Goal: Use online tool/utility: Utilize a website feature to perform a specific function

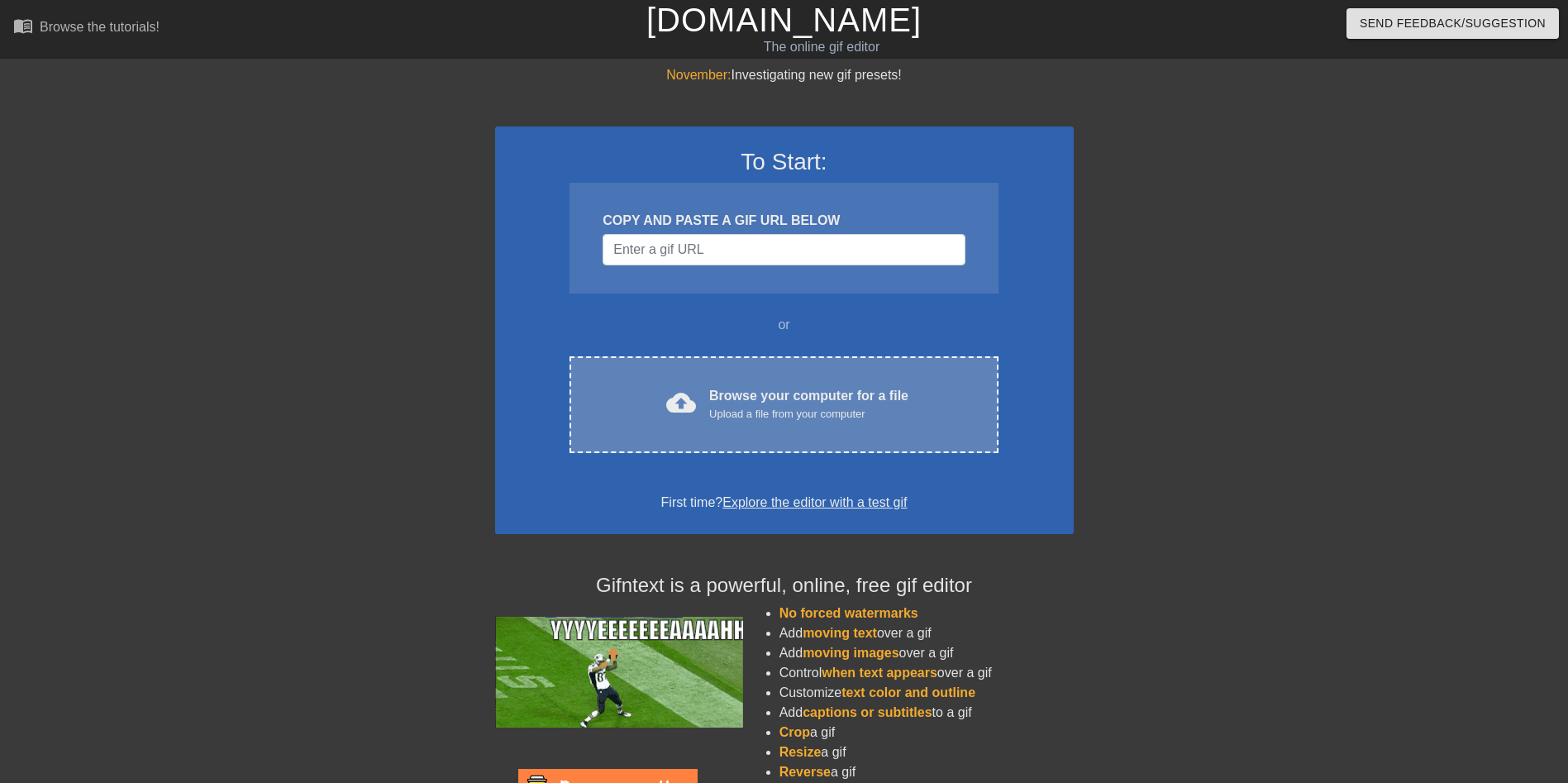
click at [779, 391] on div "Browse your computer for a file Upload a file from your computer" at bounding box center [809, 404] width 199 height 37
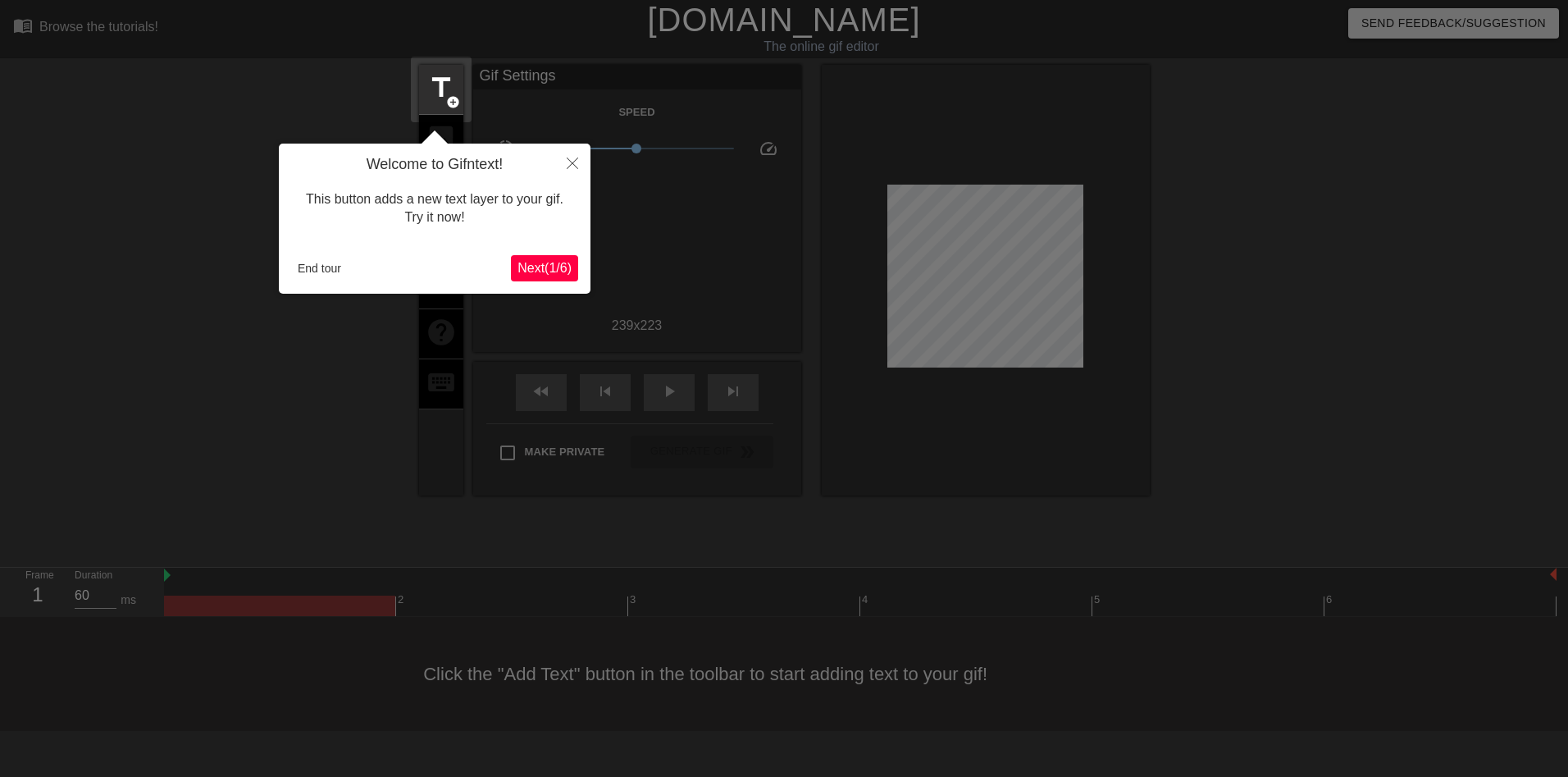
click at [553, 249] on div "Welcome to Gifntext! This button adds a new text layer to your gif. Try it now!…" at bounding box center [434, 219] width 312 height 150
click at [568, 257] on button "Next ( 1 / 6 )" at bounding box center [544, 268] width 67 height 27
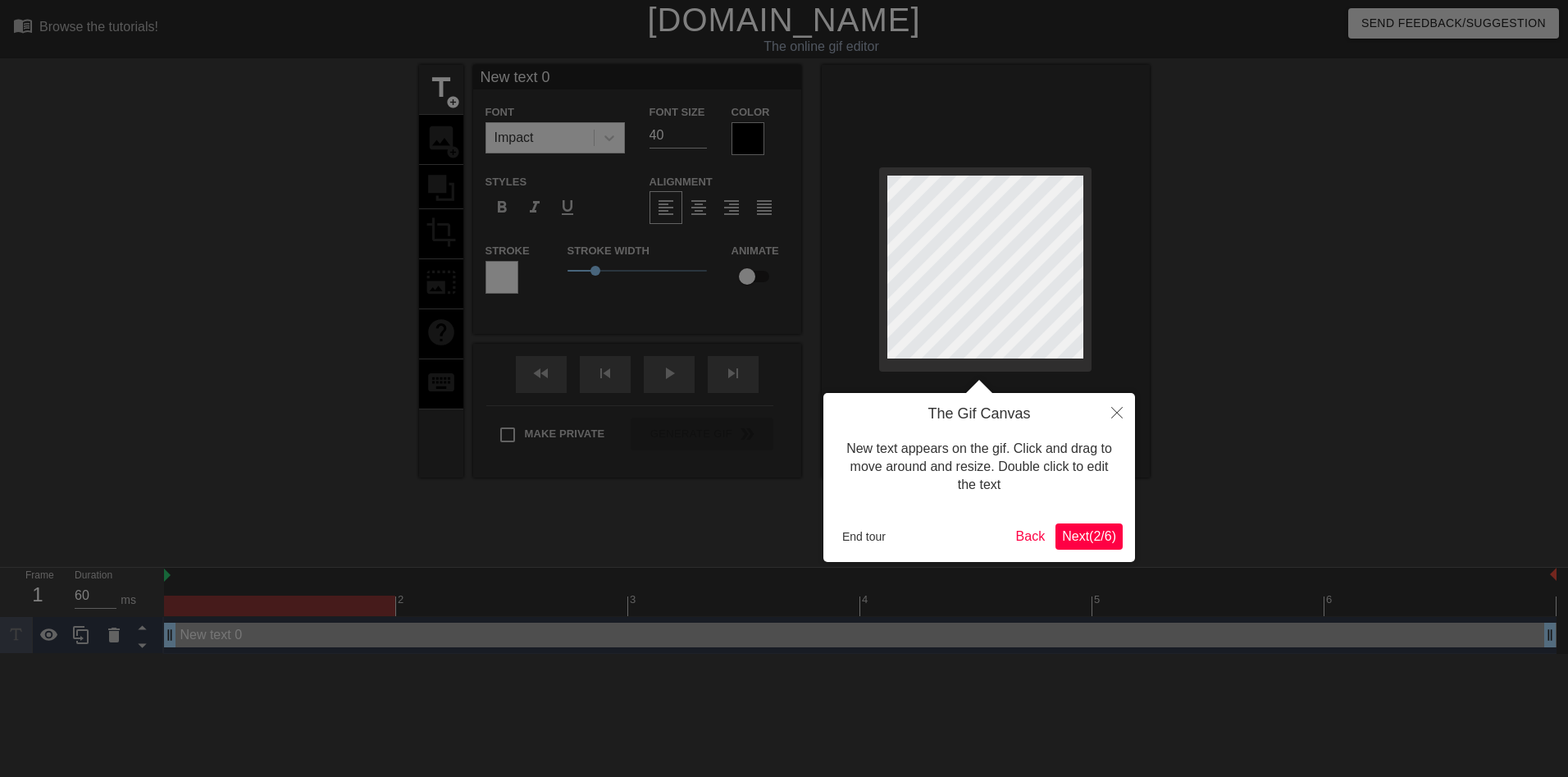
click at [1104, 529] on span "Next ( 2 / 6 )" at bounding box center [1089, 536] width 54 height 14
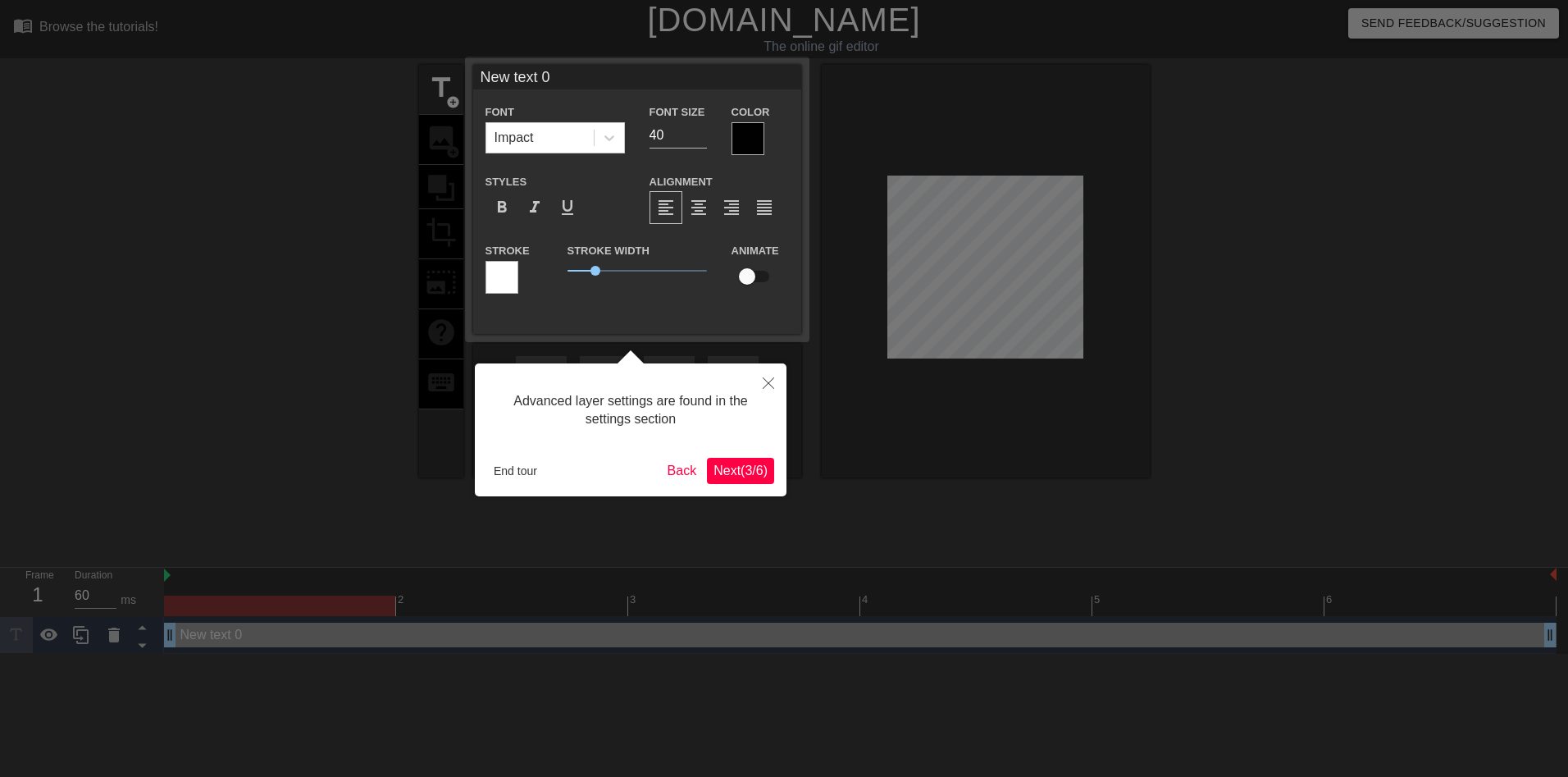
click at [764, 475] on span "Next ( 3 / 6 )" at bounding box center [740, 471] width 54 height 14
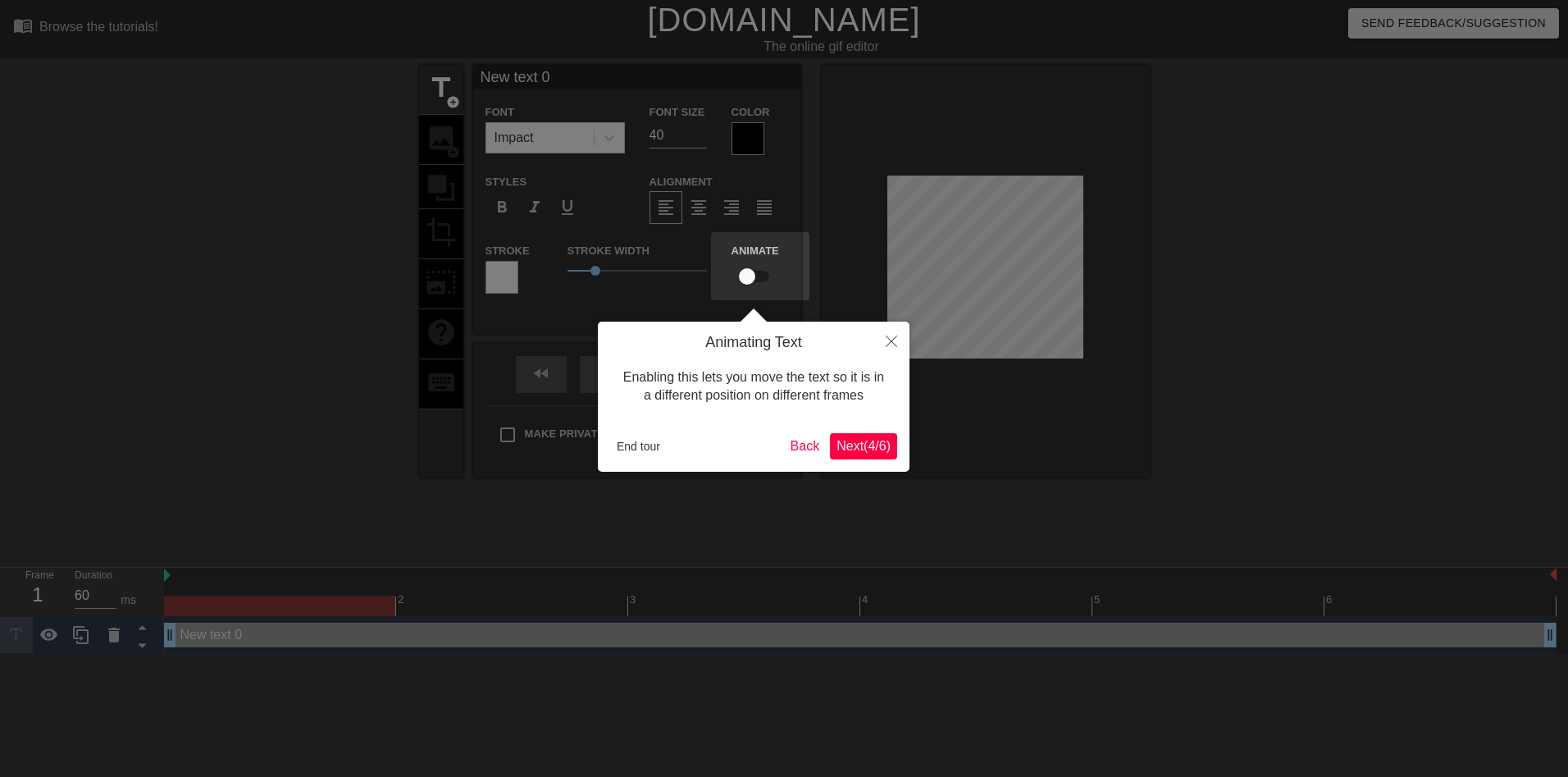
click at [867, 439] on span "Next ( 4 / 6 )" at bounding box center [863, 446] width 54 height 14
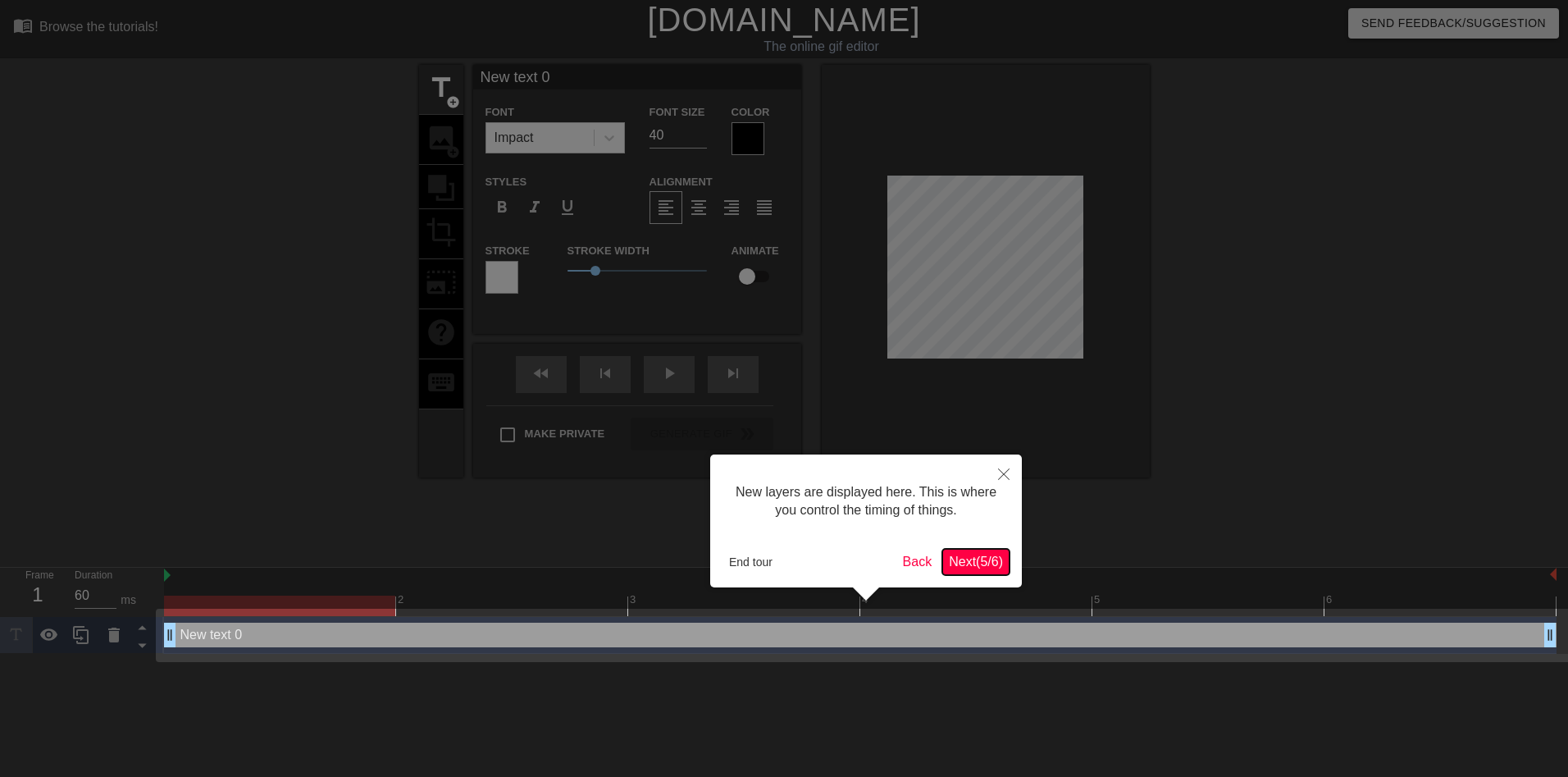
click at [985, 554] on span "Next ( 5 / 6 )" at bounding box center [975, 561] width 54 height 14
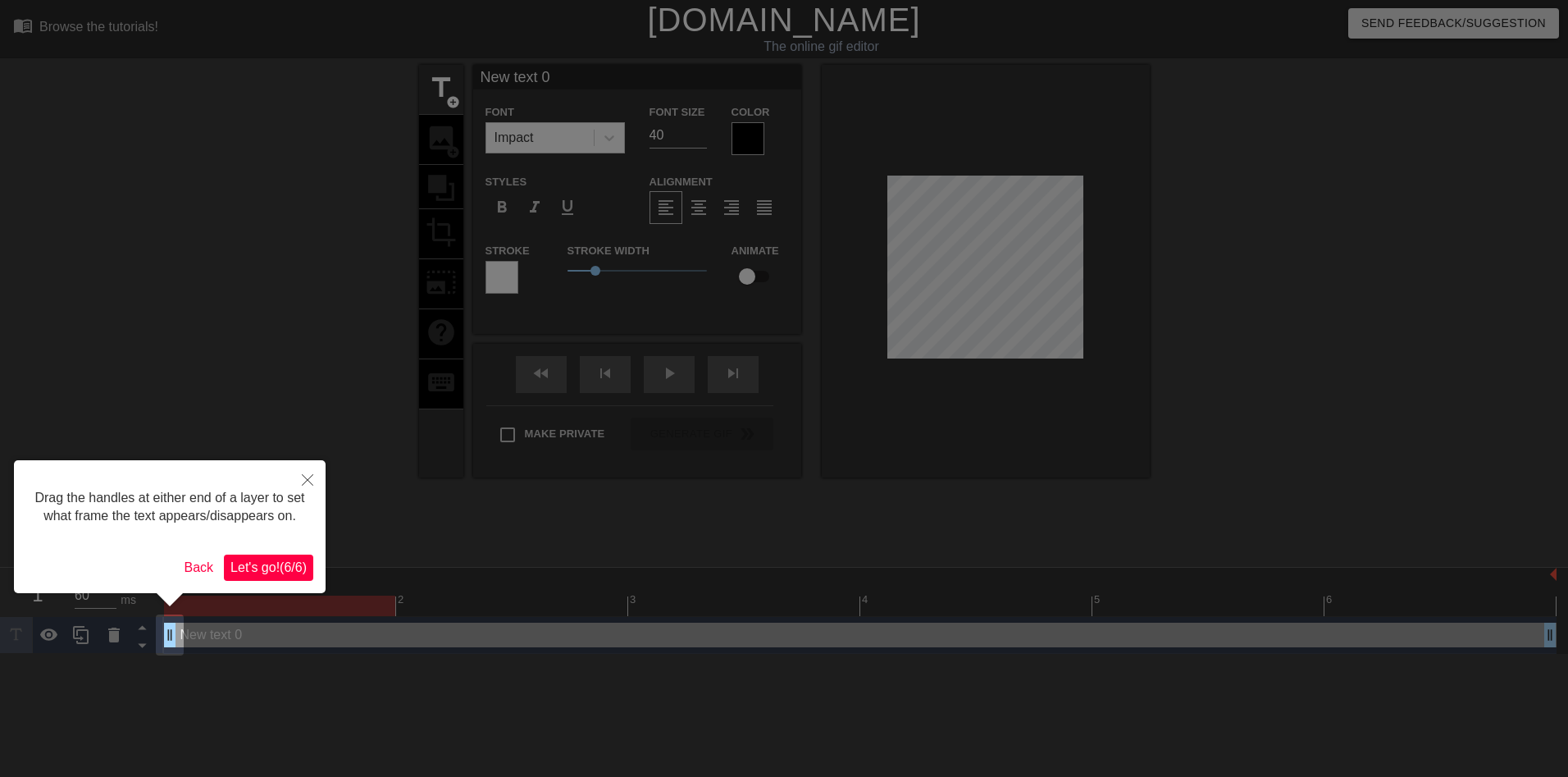
click at [990, 558] on div at bounding box center [784, 388] width 1568 height 777
click at [258, 563] on span "Let's go! ( 6 / 6 )" at bounding box center [268, 567] width 76 height 14
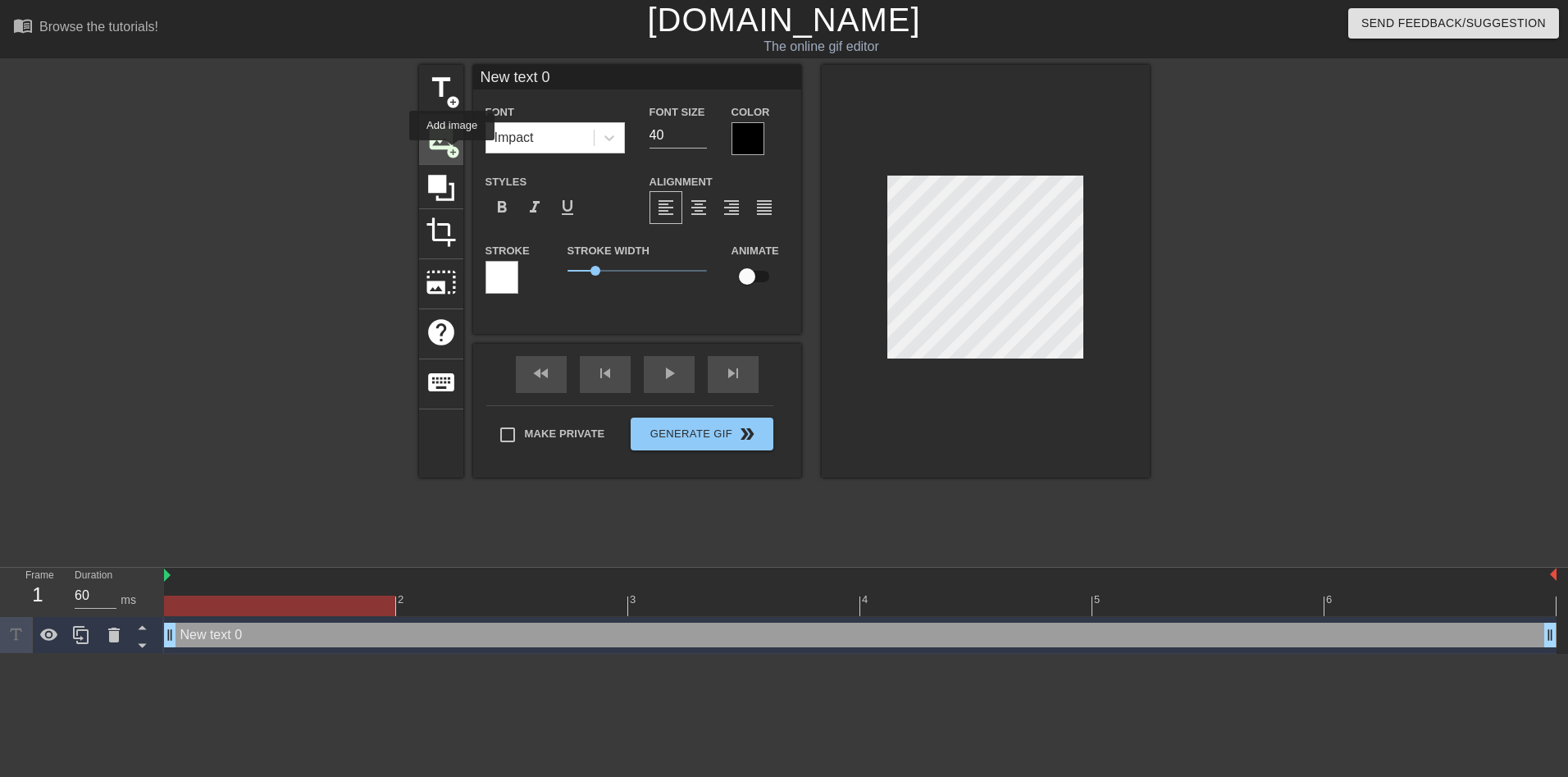
click at [452, 152] on span "add_circle" at bounding box center [453, 152] width 14 height 14
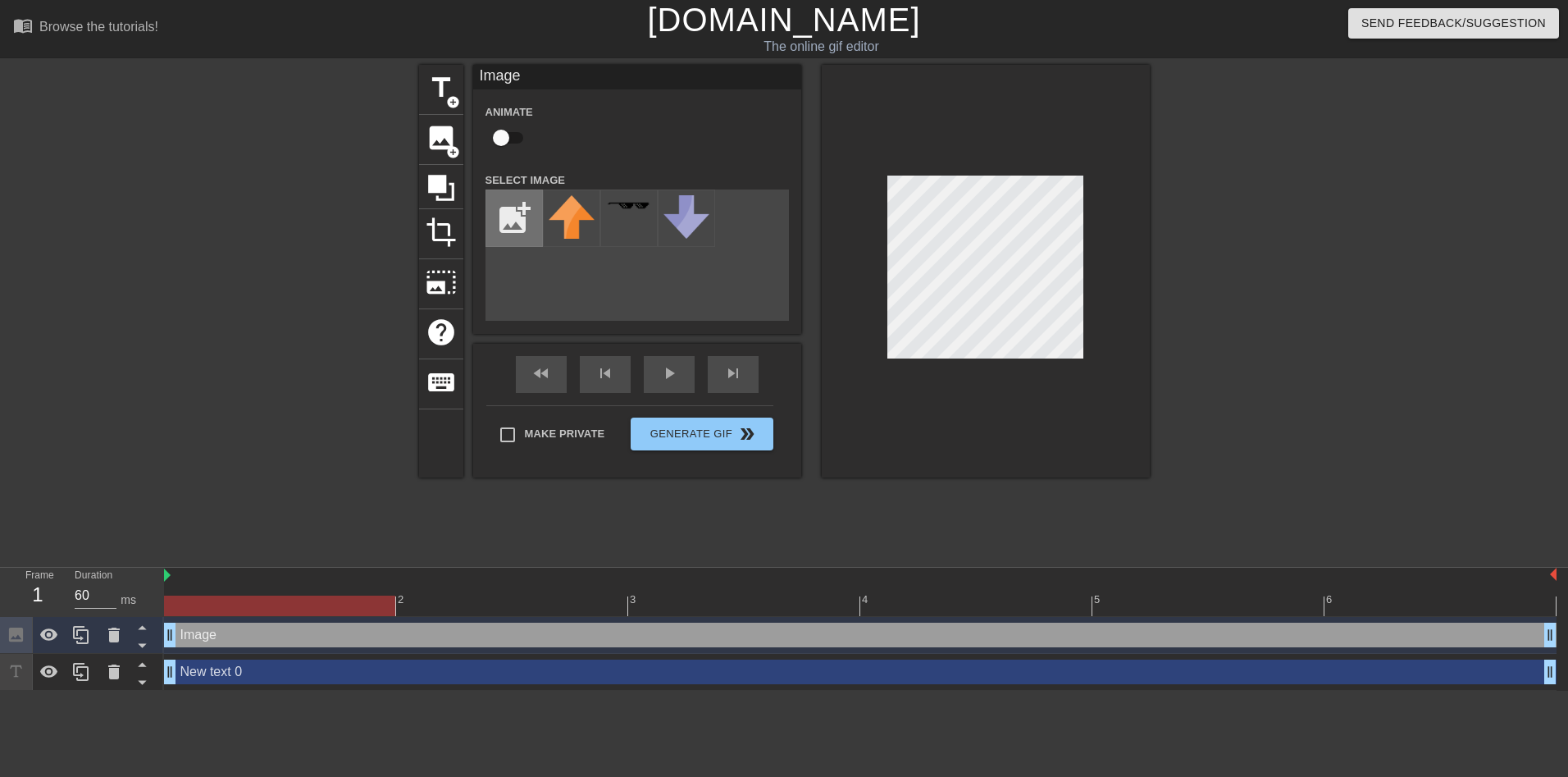
click at [521, 205] on input "file" at bounding box center [514, 218] width 56 height 56
click at [523, 204] on input "file" at bounding box center [514, 218] width 56 height 56
type input "C:\fakepath\flamingtext_com-1249334426.png"
click at [574, 213] on img at bounding box center [571, 210] width 46 height 31
click at [120, 665] on icon at bounding box center [114, 672] width 20 height 20
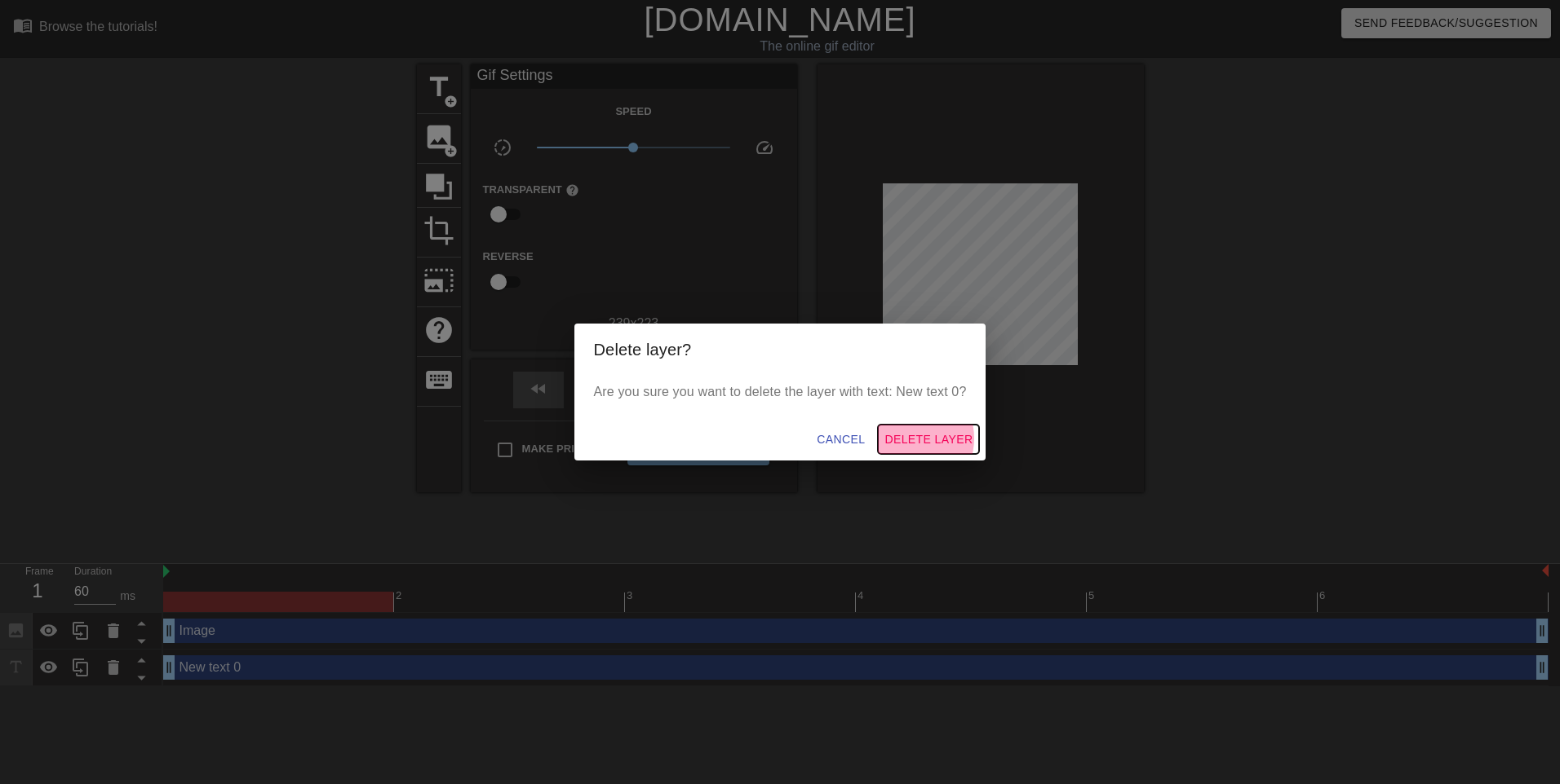
click at [915, 438] on span "Delete Layer" at bounding box center [928, 439] width 88 height 21
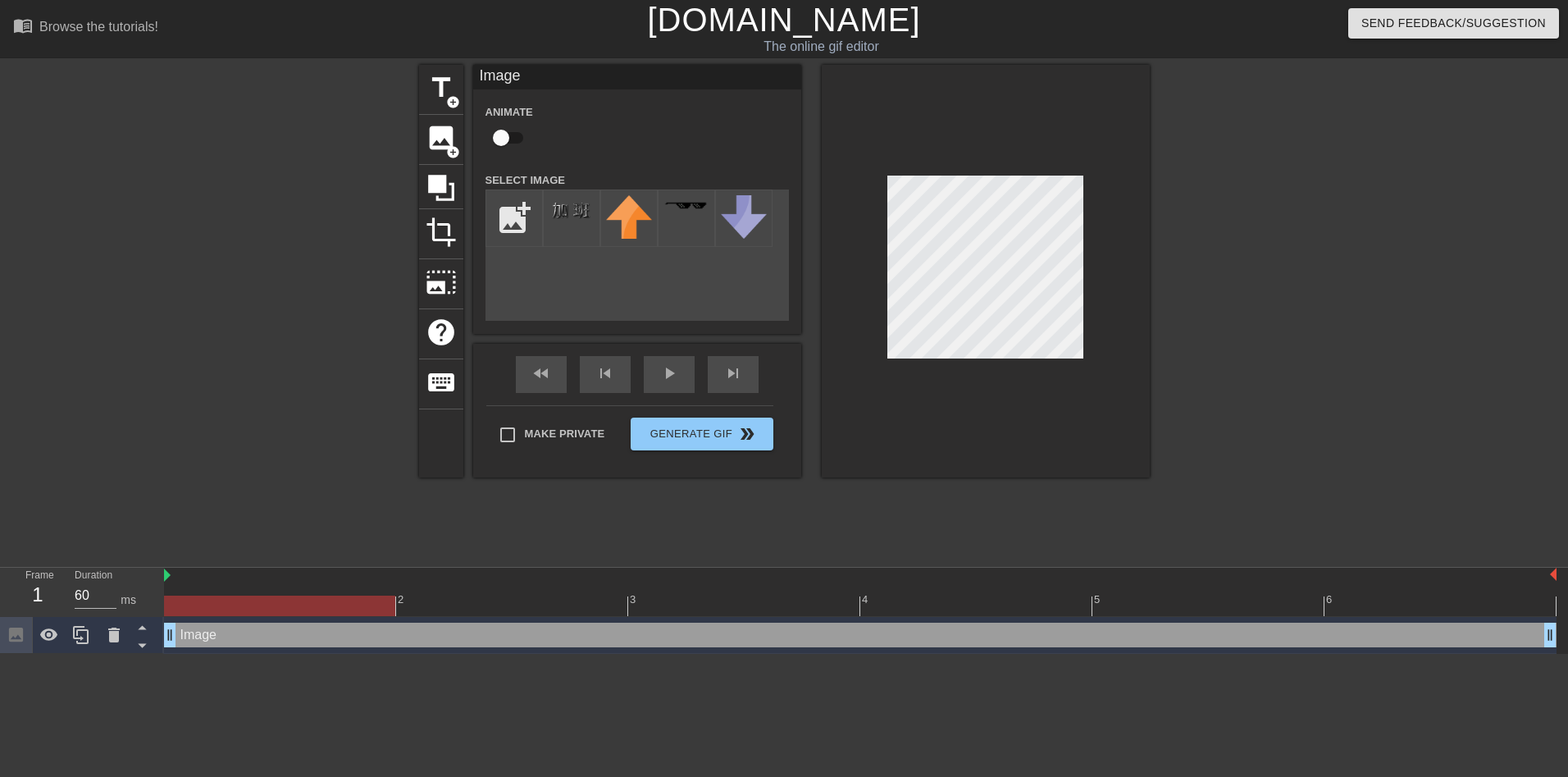
click at [1084, 265] on div at bounding box center [985, 271] width 328 height 413
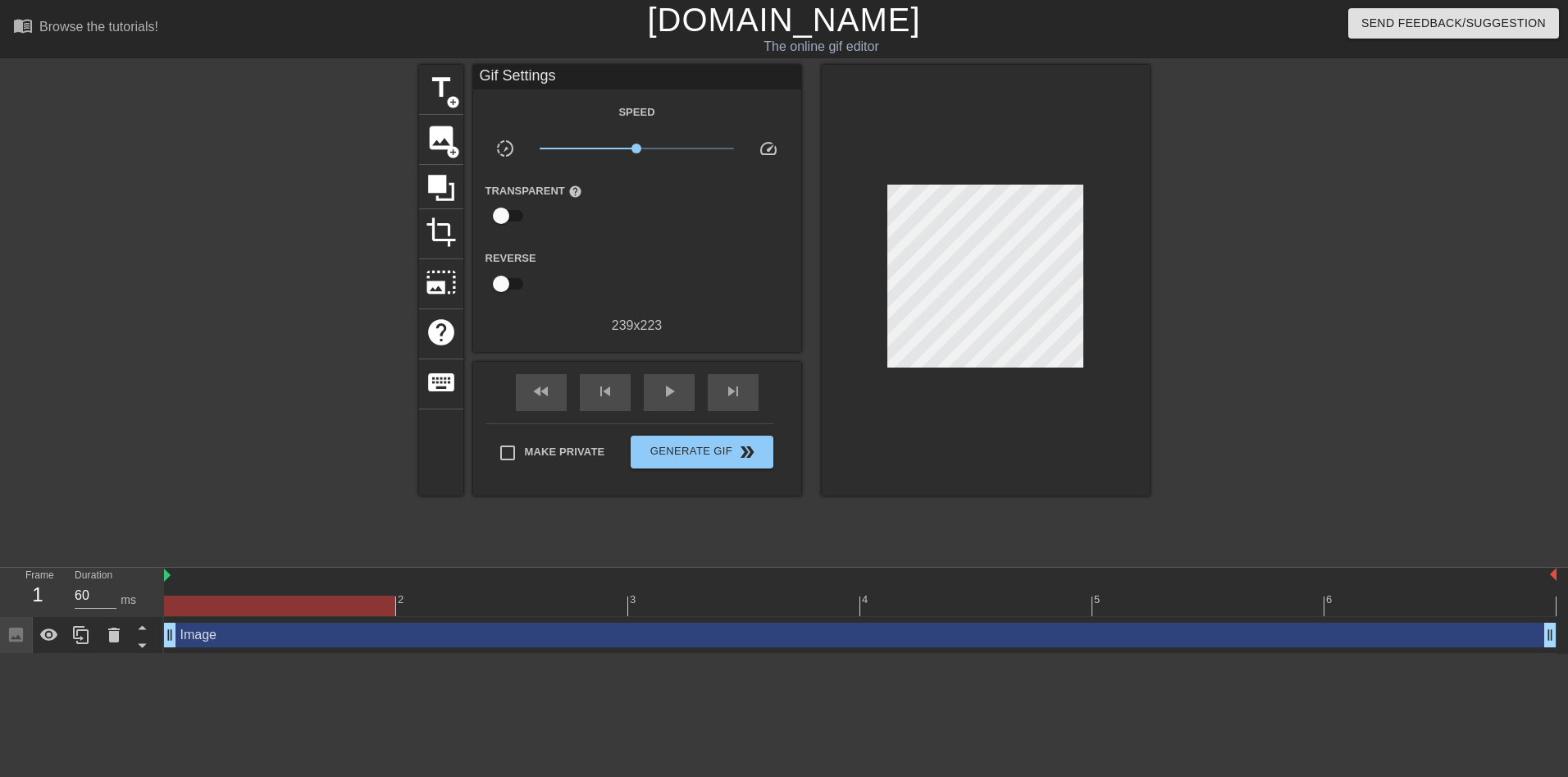
click at [1093, 171] on div at bounding box center [985, 280] width 328 height 430
click at [673, 389] on span "play_arrow" at bounding box center [669, 391] width 20 height 20
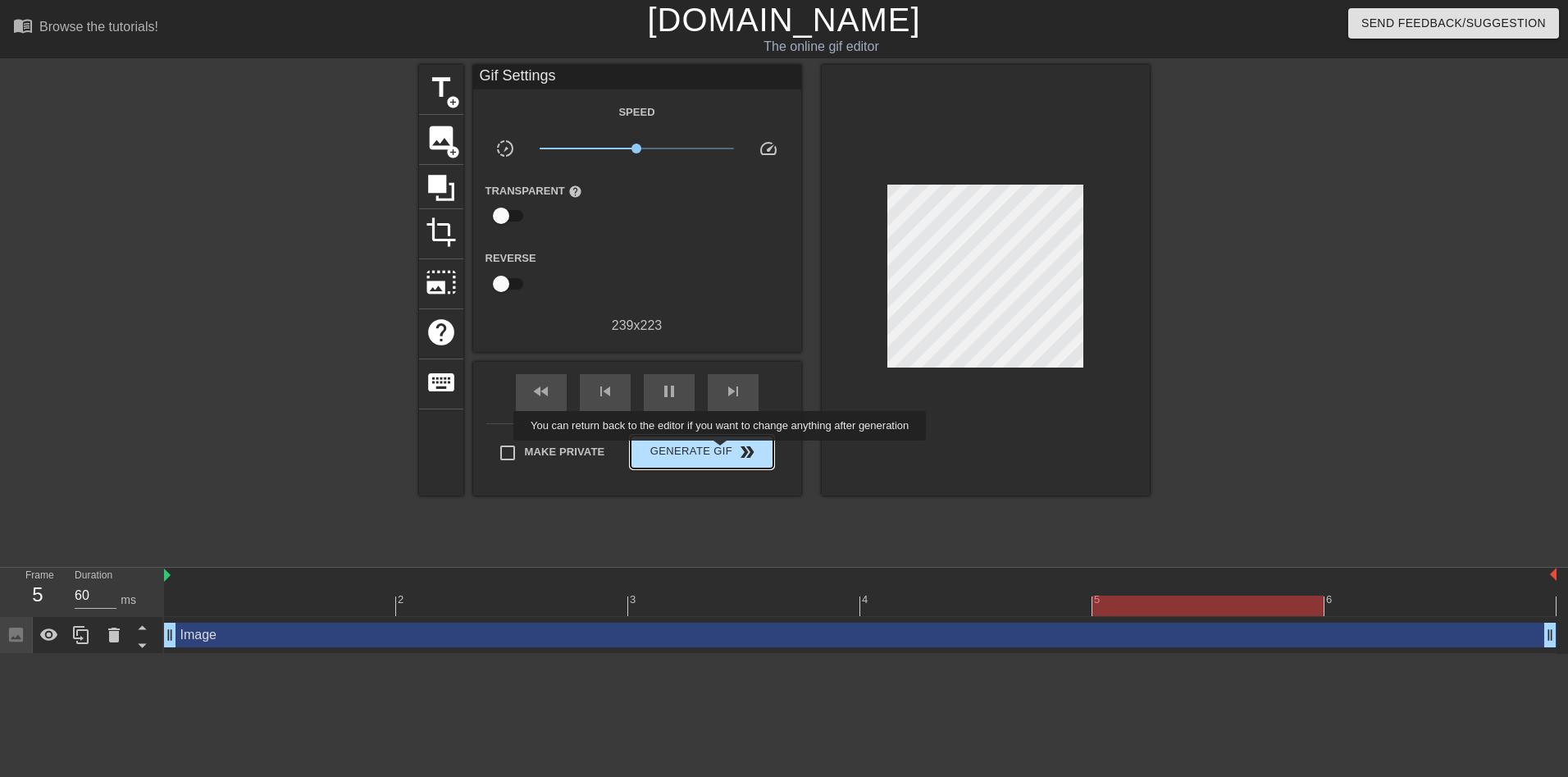
click at [721, 452] on span "Generate Gif double_arrow" at bounding box center [701, 452] width 129 height 20
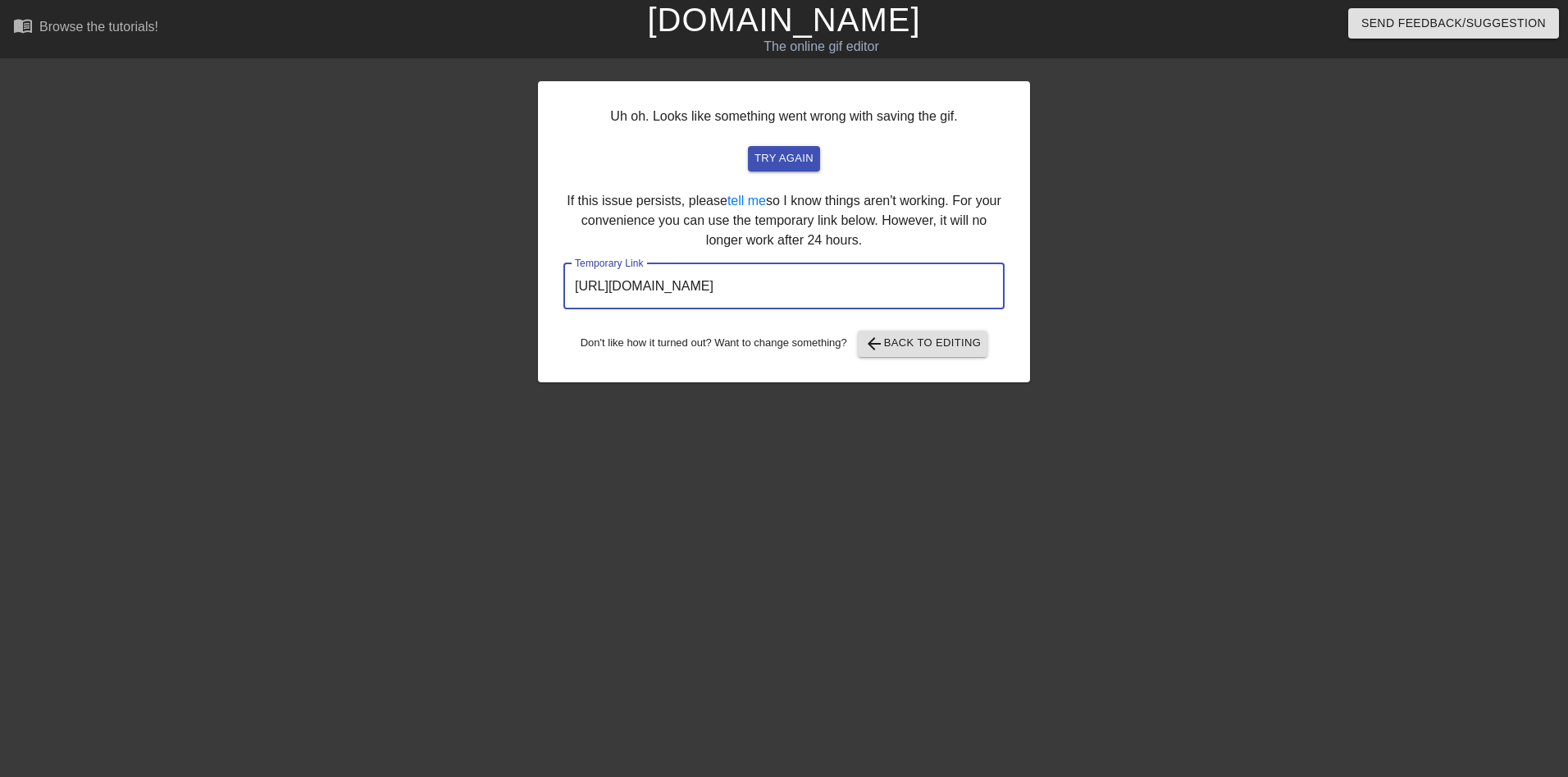
click at [897, 286] on input "[URL][DOMAIN_NAME]" at bounding box center [784, 286] width 441 height 46
click at [896, 286] on input "[URL][DOMAIN_NAME]" at bounding box center [784, 286] width 441 height 46
